Goal: Information Seeking & Learning: Find specific fact

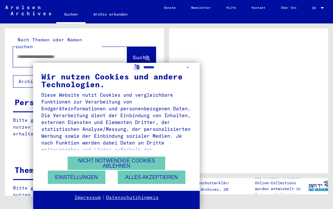
click at [119, 163] on button "Nicht notwendige Cookies ablehnen" at bounding box center [117, 162] width 98 height 13
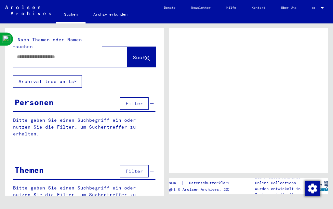
click at [44, 53] on input "text" at bounding box center [64, 56] width 95 height 7
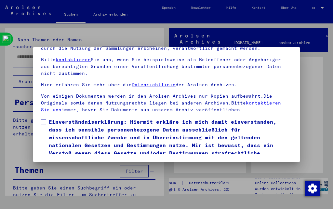
scroll to position [72, 0]
click at [59, 168] on button "Ich stimme zu" at bounding box center [65, 174] width 49 height 12
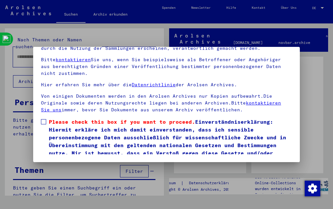
click at [46, 118] on label "Please check this box if you want to proceed. Einverständniserklärung: Hiermit …" at bounding box center [166, 141] width 251 height 47
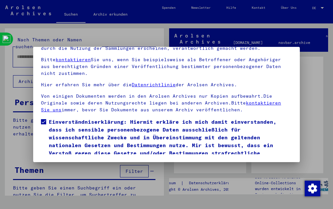
click at [55, 168] on button "Ich stimme zu" at bounding box center [65, 174] width 49 height 12
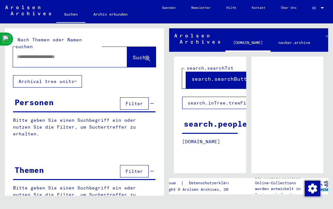
click at [68, 53] on input "text" at bounding box center [64, 56] width 95 height 7
type input "**********"
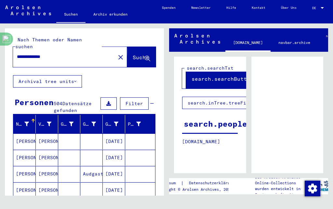
click at [135, 54] on span "Suche" at bounding box center [141, 57] width 16 height 7
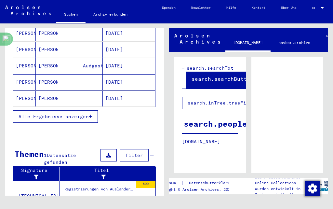
scroll to position [108, 0]
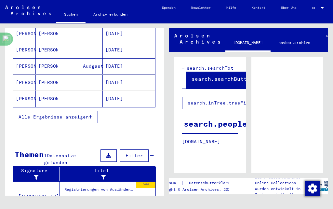
click at [119, 196] on div "Dokumente mit Namen [PERSON_NAME], [PERSON_NAME]" at bounding box center [98, 199] width 68 height 7
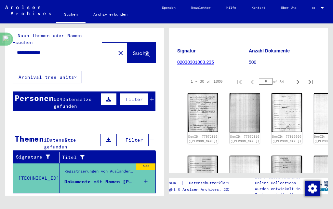
scroll to position [88, 0]
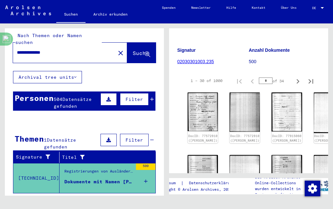
click at [202, 97] on img at bounding box center [203, 111] width 30 height 39
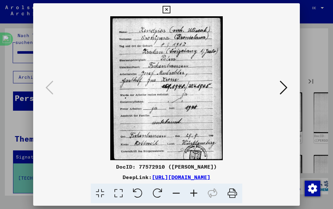
click at [280, 85] on icon at bounding box center [284, 88] width 8 height 16
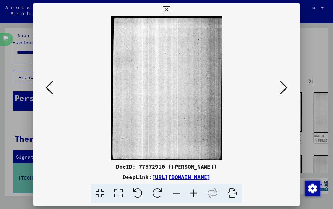
click at [280, 87] on icon at bounding box center [284, 88] width 8 height 16
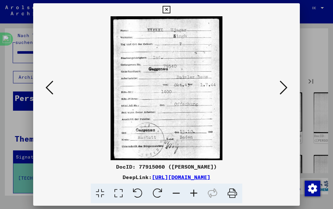
click at [278, 79] on button at bounding box center [284, 88] width 12 height 19
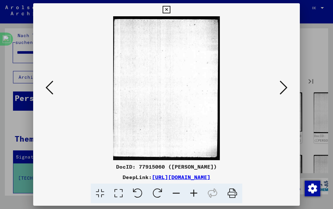
click at [278, 79] on button at bounding box center [284, 88] width 12 height 19
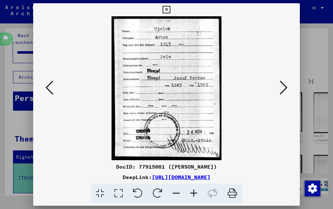
click at [280, 84] on icon at bounding box center [284, 88] width 8 height 16
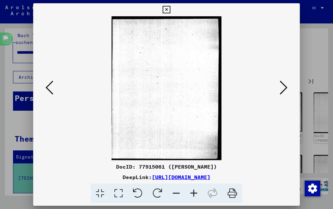
click at [280, 82] on icon at bounding box center [284, 88] width 8 height 16
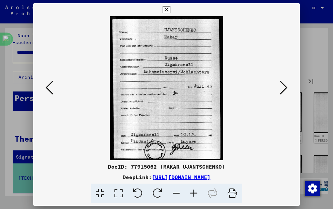
click at [280, 82] on icon at bounding box center [284, 88] width 8 height 16
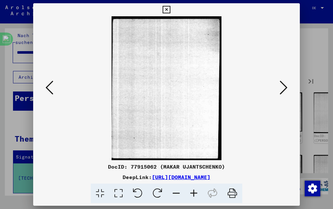
click at [294, 2] on div at bounding box center [166, 104] width 333 height 209
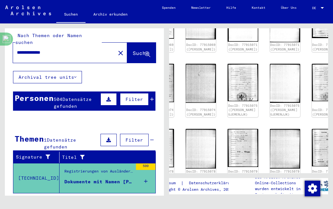
scroll to position [312, 44]
click at [312, 67] on img at bounding box center [327, 81] width 30 height 37
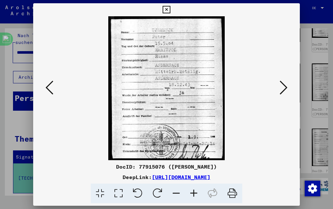
click at [170, 9] on icon at bounding box center [166, 10] width 7 height 8
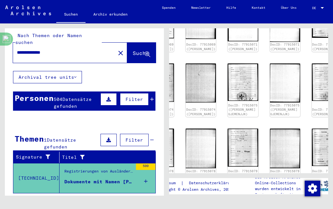
scroll to position [15, 0]
click at [330, 71] on div "2 Registrierungen von Ausländern und deutschen Verfolgten durch öffentliche Ein…" at bounding box center [250, 109] width 166 height 172
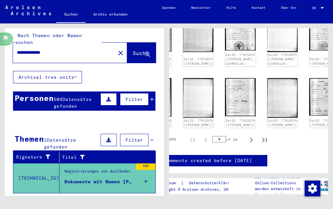
scroll to position [368, 46]
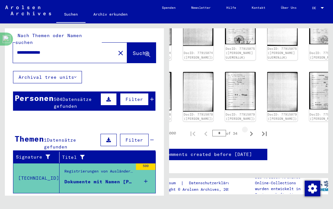
click at [253, 129] on icon "Next page" at bounding box center [251, 133] width 9 height 9
type input "*"
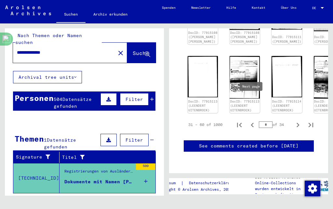
scroll to position [432, 0]
click at [135, 198] on icon "Next page" at bounding box center [133, 202] width 9 height 9
click at [122, 194] on mat-cell "[DATE]" at bounding box center [114, 202] width 22 height 16
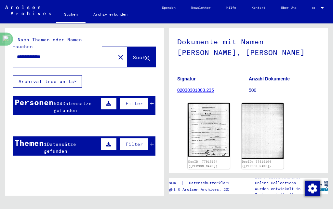
click at [74, 53] on input "**********" at bounding box center [64, 56] width 95 height 7
type input "**********"
click at [140, 47] on button "Suche" at bounding box center [141, 57] width 29 height 20
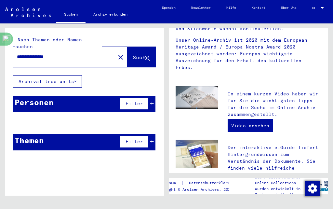
click at [29, 96] on div "Personen" at bounding box center [34, 102] width 39 height 12
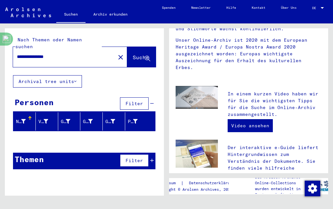
click at [137, 157] on span "Filter" at bounding box center [135, 160] width 18 height 6
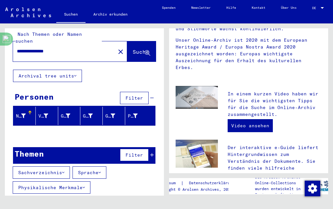
click at [33, 196] on button "Kategorie des Dokumentes" at bounding box center [55, 202] width 84 height 12
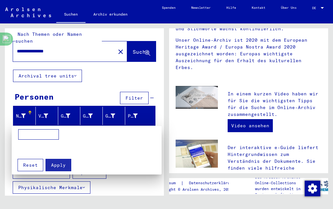
click at [29, 164] on span "Reset" at bounding box center [30, 165] width 15 height 6
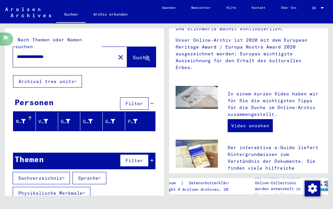
click at [27, 172] on button "Sachverzeichnis" at bounding box center [41, 178] width 57 height 12
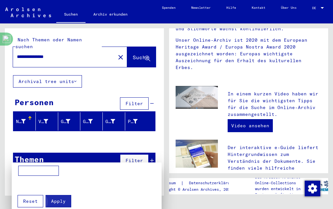
click at [55, 205] on button "Apply" at bounding box center [59, 201] width 26 height 12
